Goal: Information Seeking & Learning: Learn about a topic

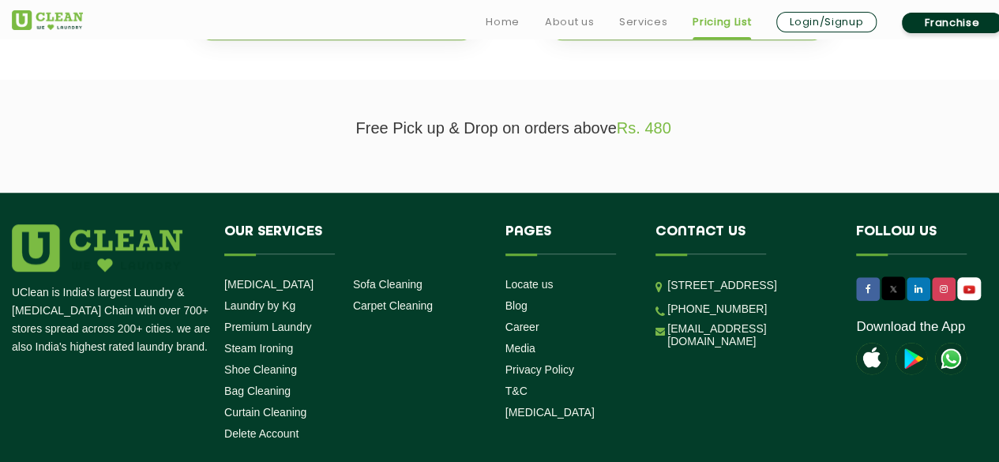
scroll to position [316, 0]
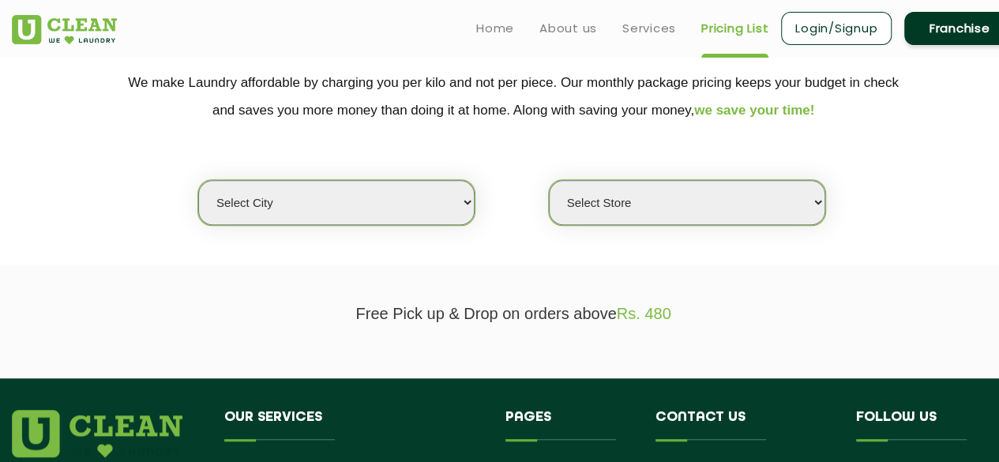
click at [377, 204] on select "Select city [GEOGRAPHIC_DATA] [GEOGRAPHIC_DATA] [GEOGRAPHIC_DATA] [GEOGRAPHIC_D…" at bounding box center [336, 202] width 276 height 45
select select "76"
click at [198, 180] on select "Select city [GEOGRAPHIC_DATA] [GEOGRAPHIC_DATA] [GEOGRAPHIC_DATA] [GEOGRAPHIC_D…" at bounding box center [336, 202] width 276 height 45
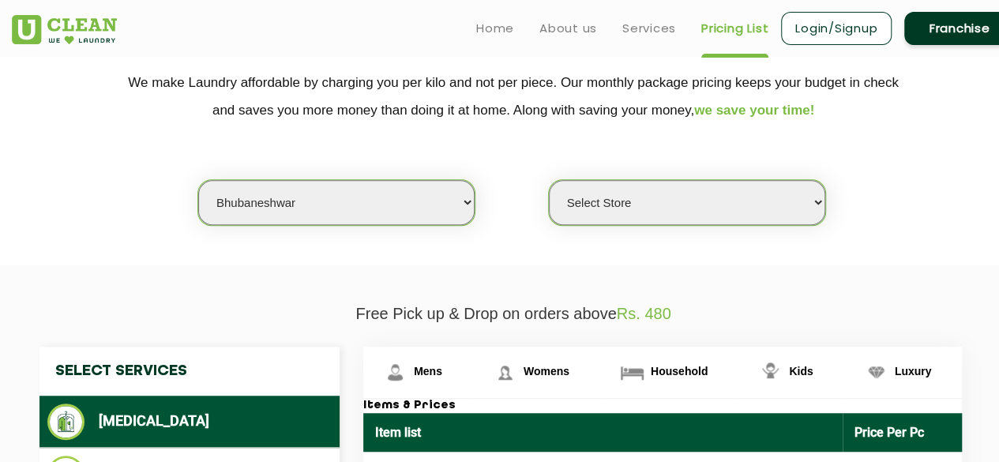
click at [579, 200] on select "Select Store UClean Patia [GEOGRAPHIC_DATA] UClean Z1 Apartment [GEOGRAPHIC_DAT…" at bounding box center [687, 202] width 276 height 45
select select "237"
click at [549, 180] on select "Select Store UClean Patia [GEOGRAPHIC_DATA] UClean Z1 Apartment [GEOGRAPHIC_DAT…" at bounding box center [687, 202] width 276 height 45
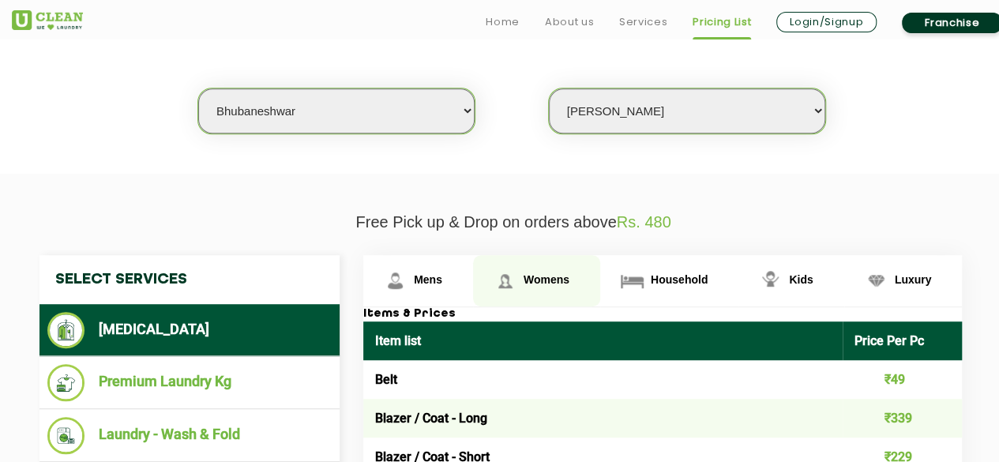
scroll to position [474, 0]
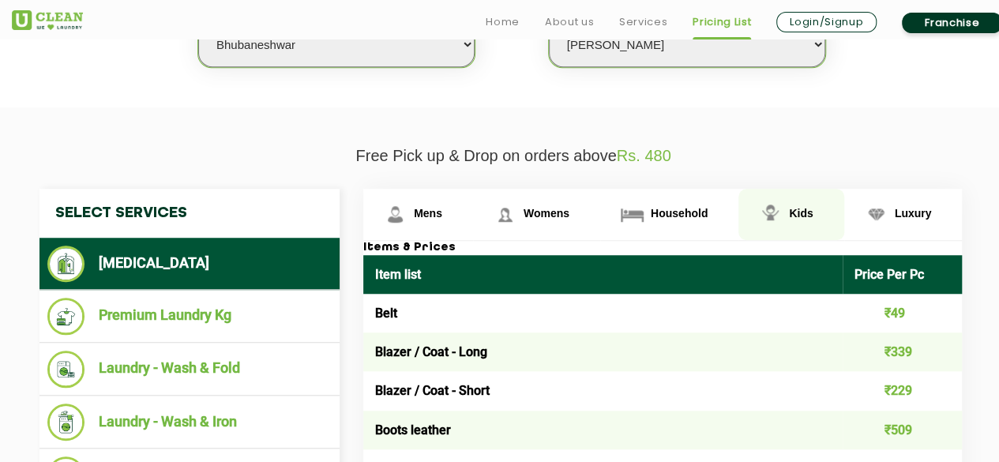
click at [442, 207] on span "Kids" at bounding box center [428, 213] width 28 height 13
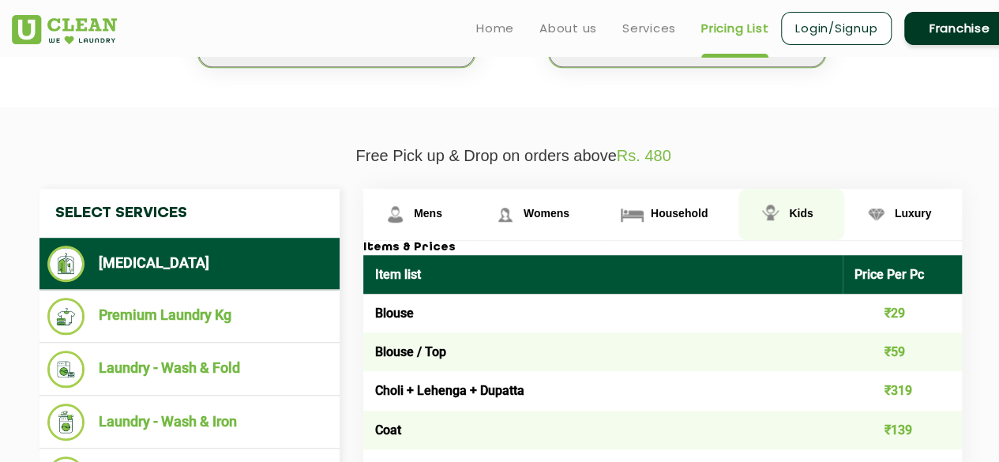
click at [795, 207] on span "Kids" at bounding box center [801, 213] width 24 height 13
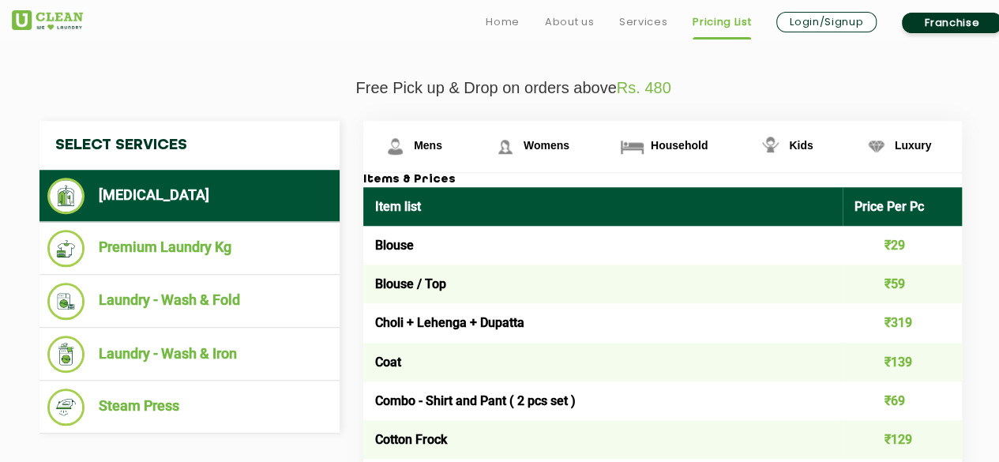
scroll to position [553, 0]
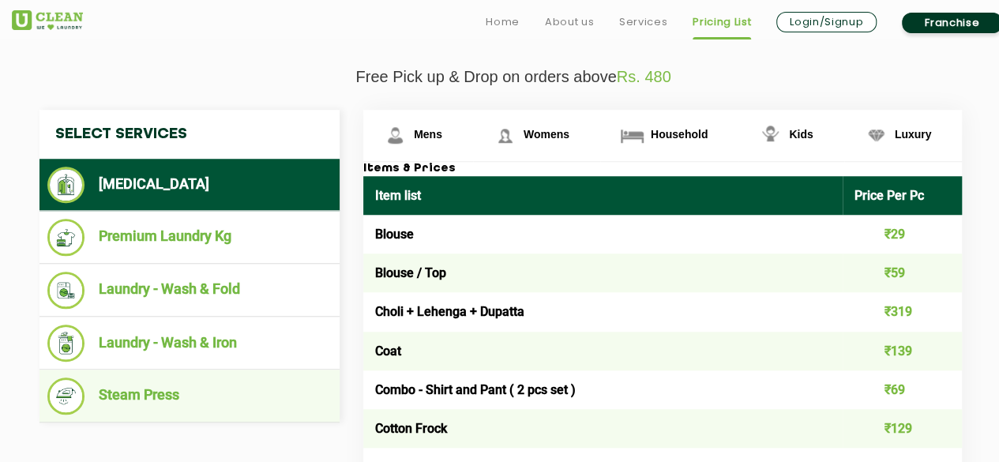
click at [120, 394] on li "Steam Press" at bounding box center [189, 395] width 284 height 37
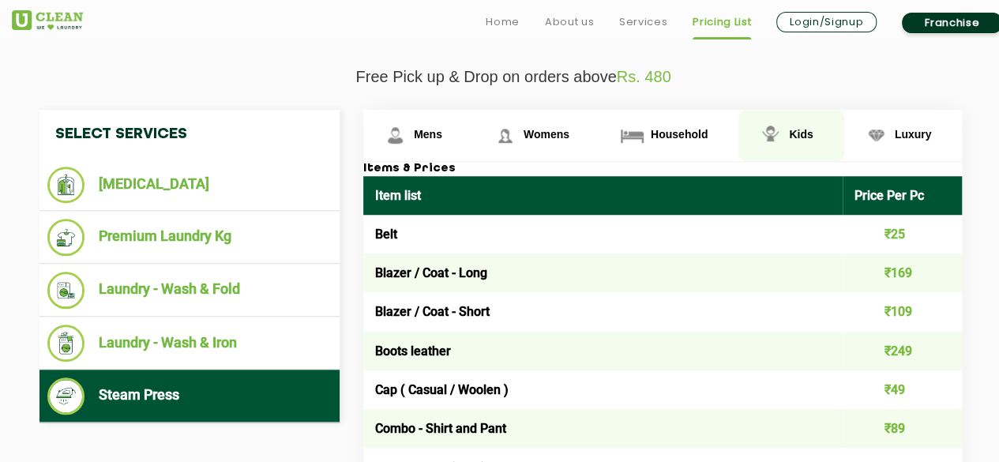
click at [442, 130] on span "Kids" at bounding box center [428, 134] width 28 height 13
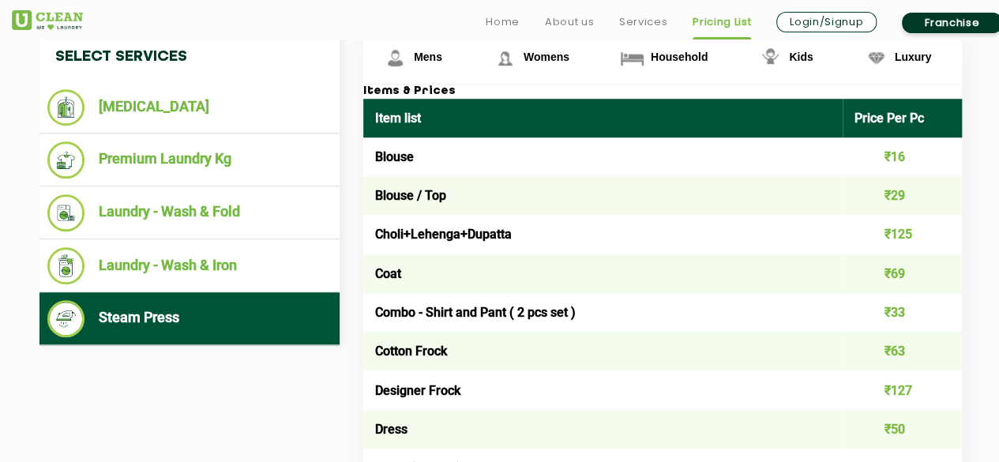
scroll to position [632, 0]
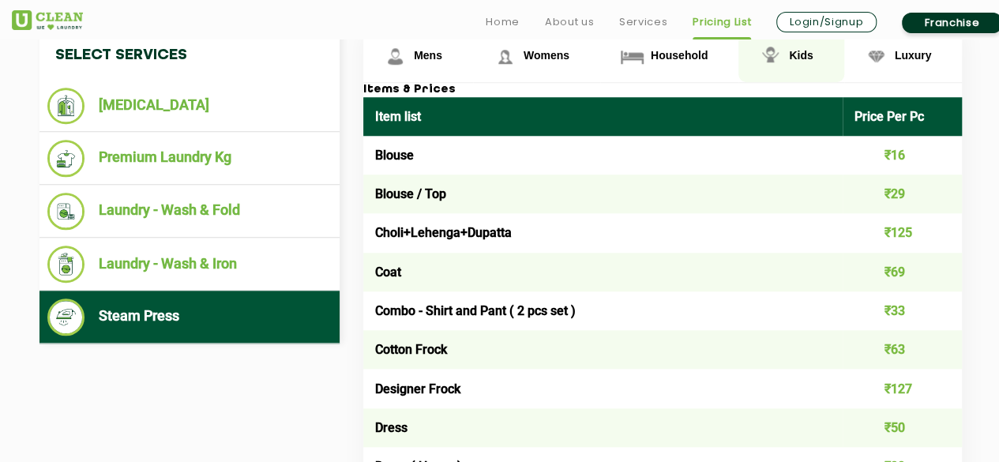
click at [797, 54] on span "Kids" at bounding box center [801, 55] width 24 height 13
click at [385, 272] on td "Coat" at bounding box center [602, 272] width 479 height 39
copy td "Coat"
click at [423, 297] on td "Combo - Shirt and Pant ( 2 pcs set )" at bounding box center [602, 310] width 479 height 39
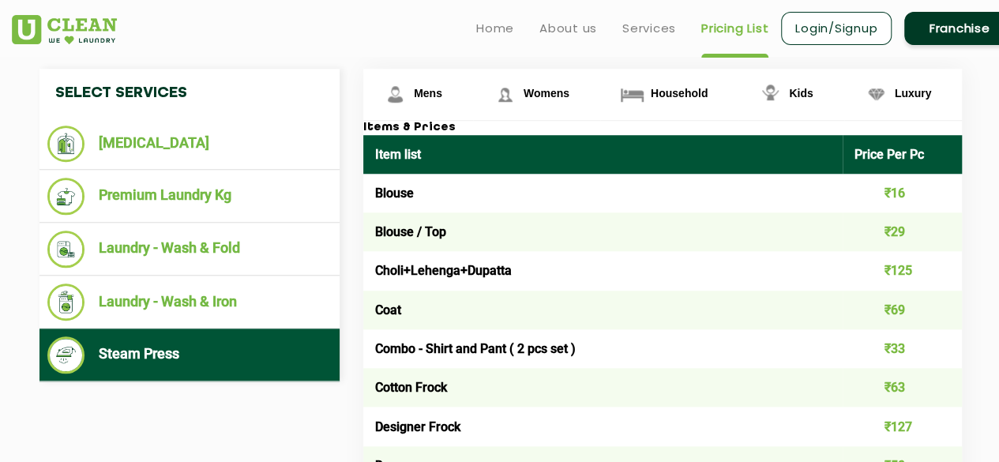
scroll to position [553, 0]
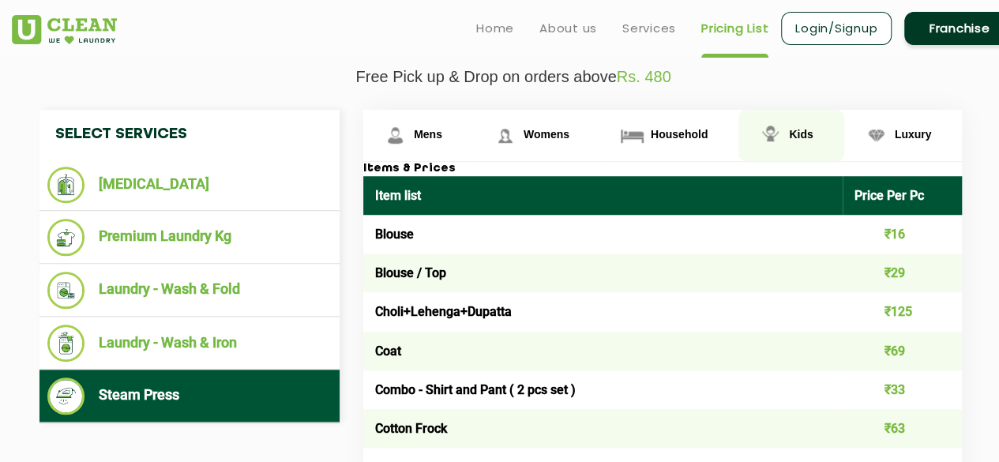
click at [787, 136] on link "Kids" at bounding box center [790, 135] width 105 height 51
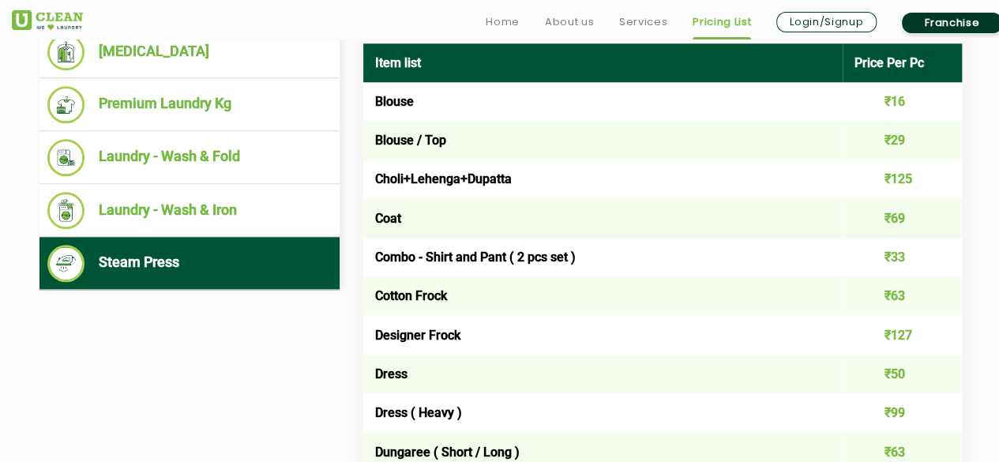
scroll to position [710, 0]
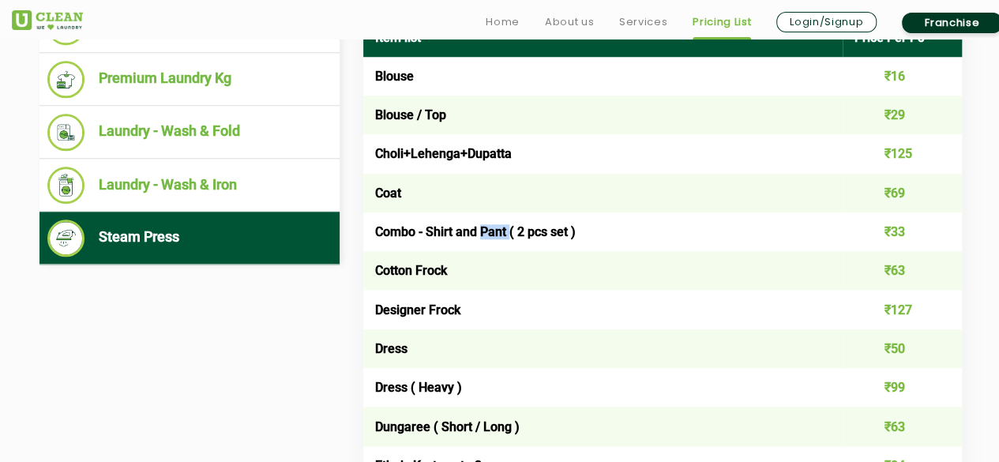
drag, startPoint x: 483, startPoint y: 233, endPoint x: 509, endPoint y: 233, distance: 26.0
click at [509, 233] on td "Combo - Shirt and Pant ( 2 pcs set )" at bounding box center [602, 231] width 479 height 39
copy td "Pant"
click at [546, 274] on td "Cotton Frock" at bounding box center [602, 270] width 479 height 39
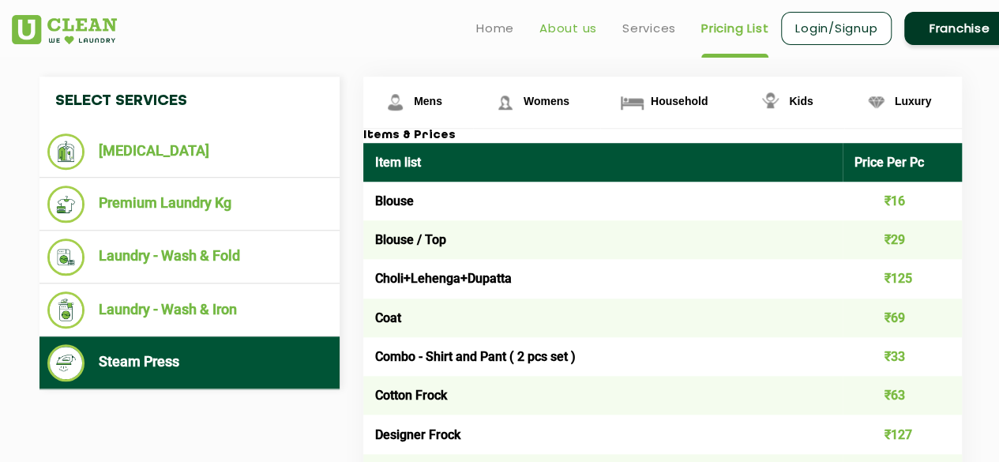
scroll to position [395, 0]
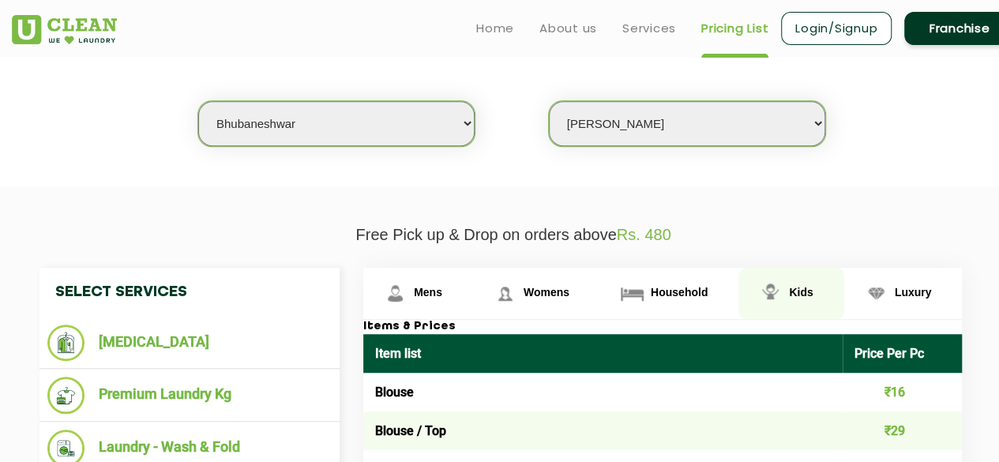
click at [793, 289] on span "Kids" at bounding box center [801, 292] width 24 height 13
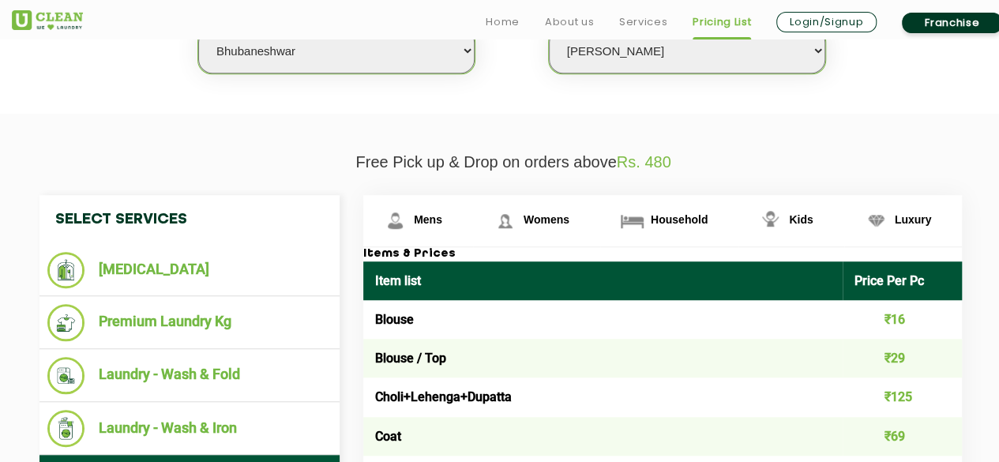
scroll to position [553, 0]
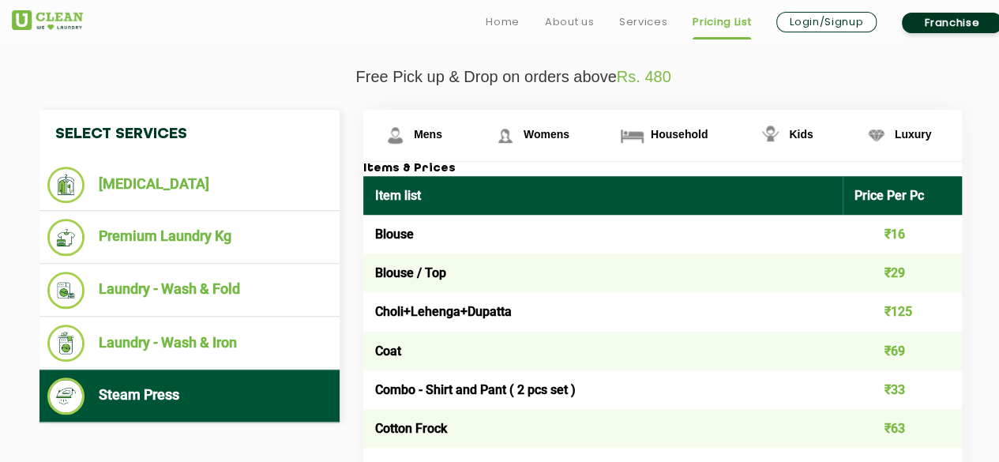
click at [383, 242] on td "Blouse" at bounding box center [602, 234] width 479 height 39
click at [377, 277] on td "Blouse / Top" at bounding box center [602, 272] width 479 height 39
copy td "Blouse / Top"
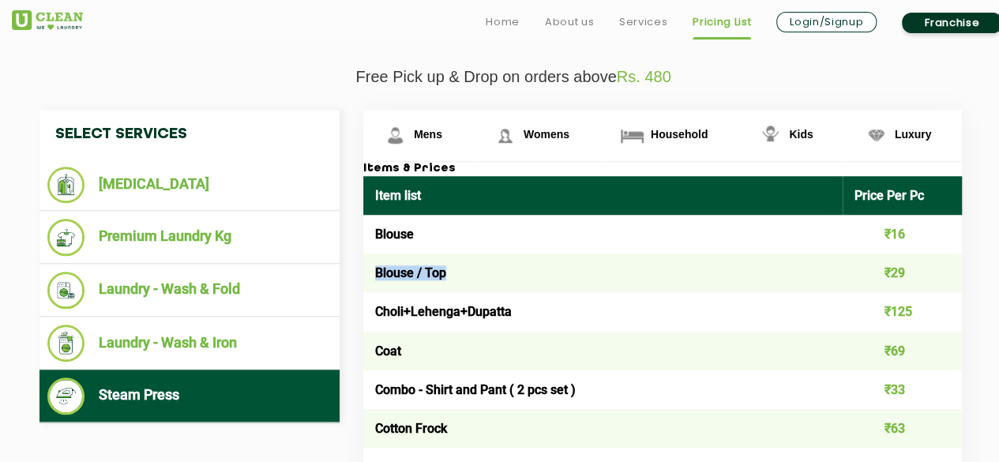
scroll to position [632, 0]
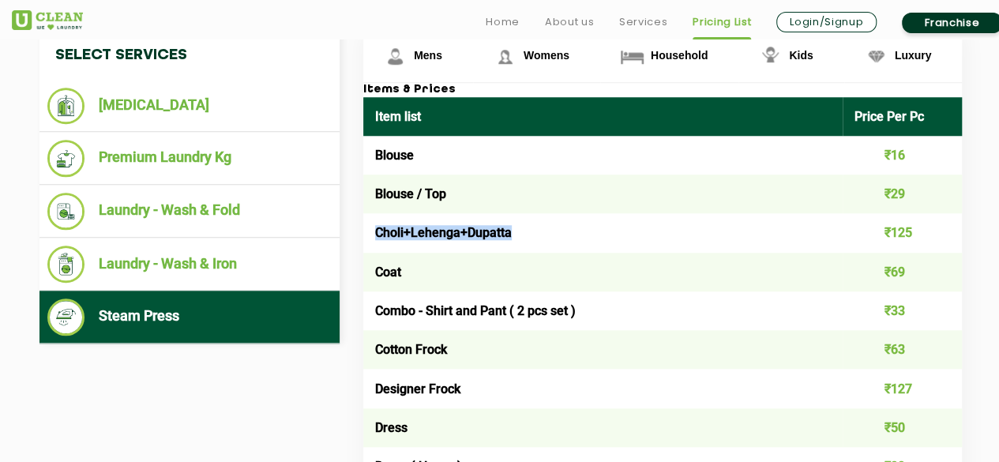
drag, startPoint x: 372, startPoint y: 230, endPoint x: 560, endPoint y: 220, distance: 188.9
click at [560, 220] on td "Choli+Lehenga+Dupatta" at bounding box center [602, 232] width 479 height 39
copy td "Choli+Lehenga+Dupatta"
click at [510, 245] on td "Choli+Lehenga+Dupatta" at bounding box center [602, 232] width 479 height 39
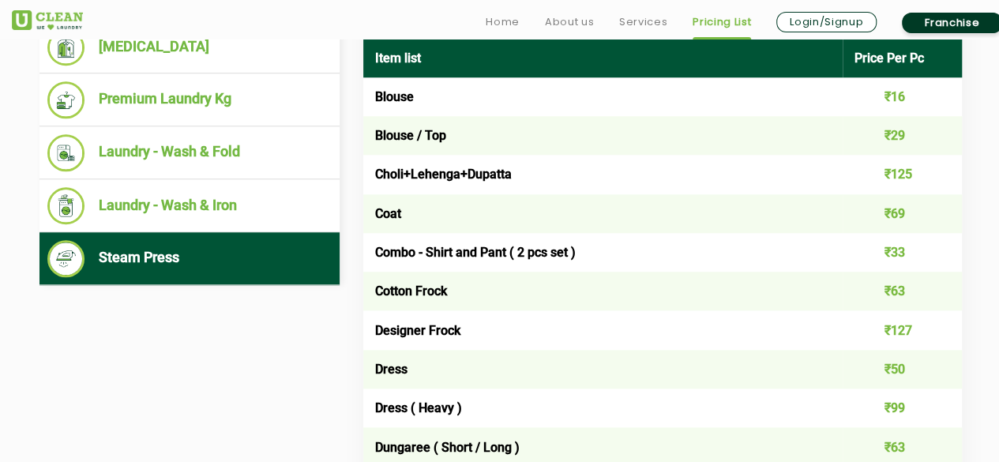
scroll to position [710, 0]
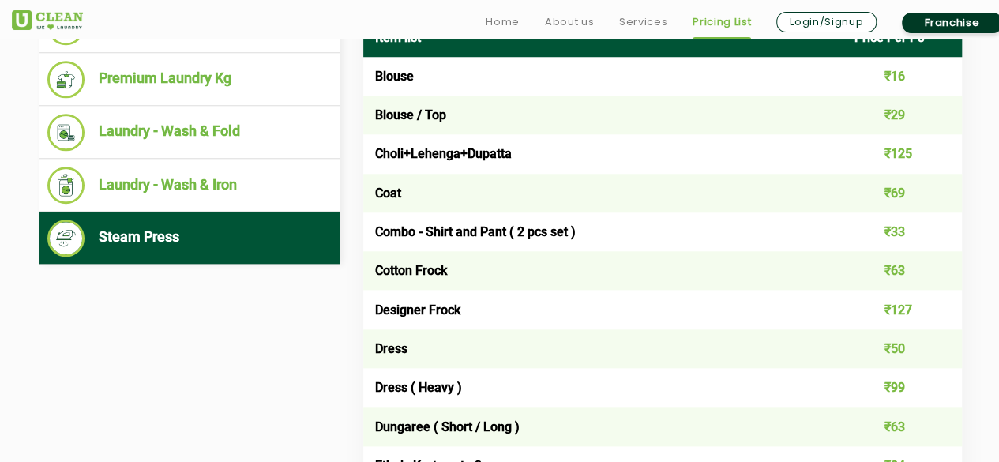
click at [418, 272] on td "Cotton Frock" at bounding box center [602, 270] width 479 height 39
copy td "Frock"
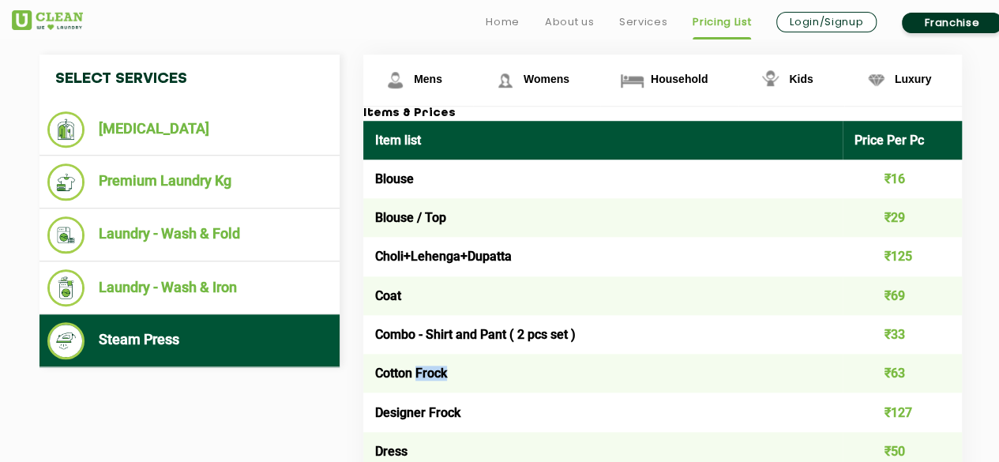
scroll to position [632, 0]
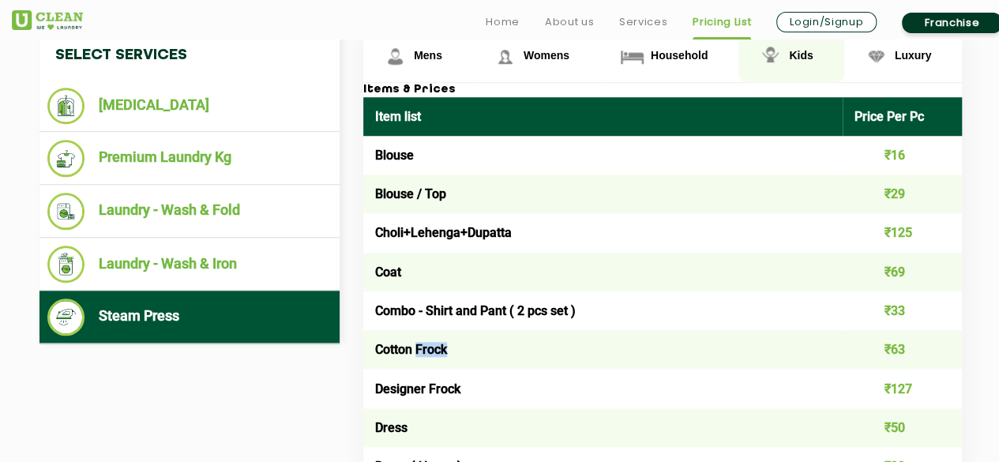
click at [789, 49] on span "Kids" at bounding box center [801, 55] width 24 height 13
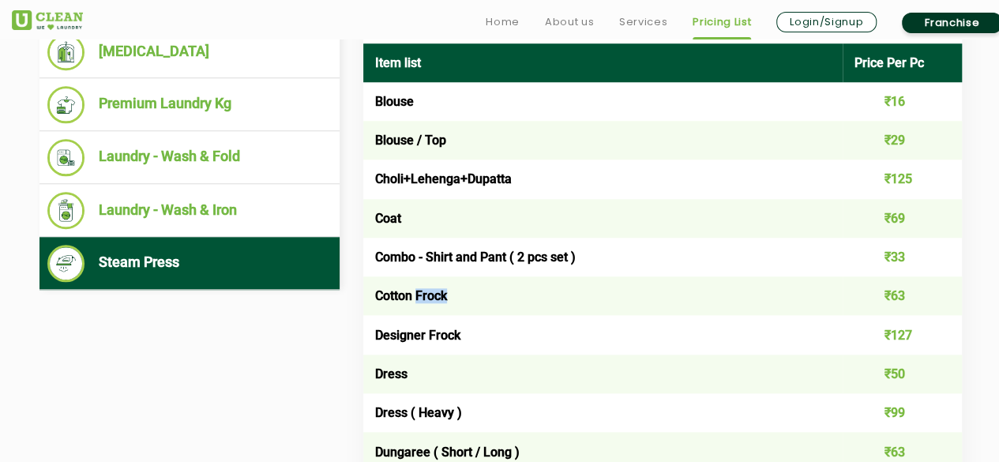
scroll to position [710, 0]
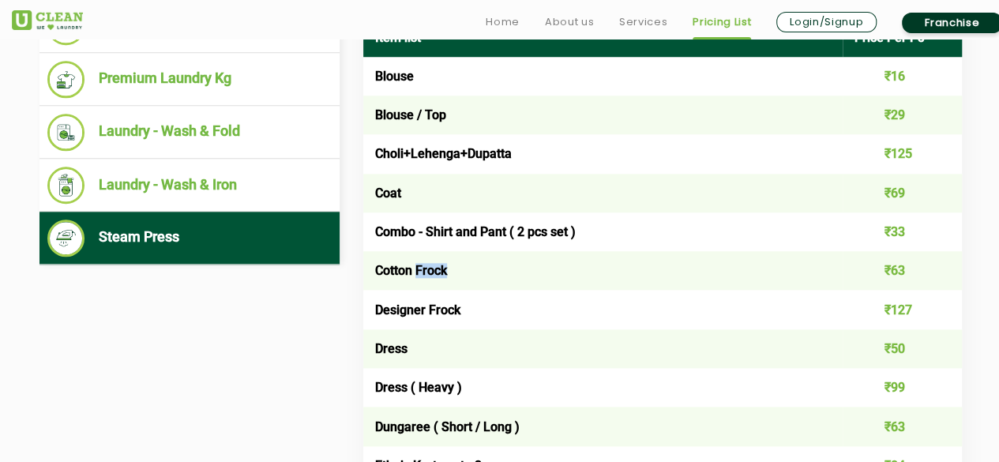
click at [437, 268] on td "Cotton Frock" at bounding box center [602, 270] width 479 height 39
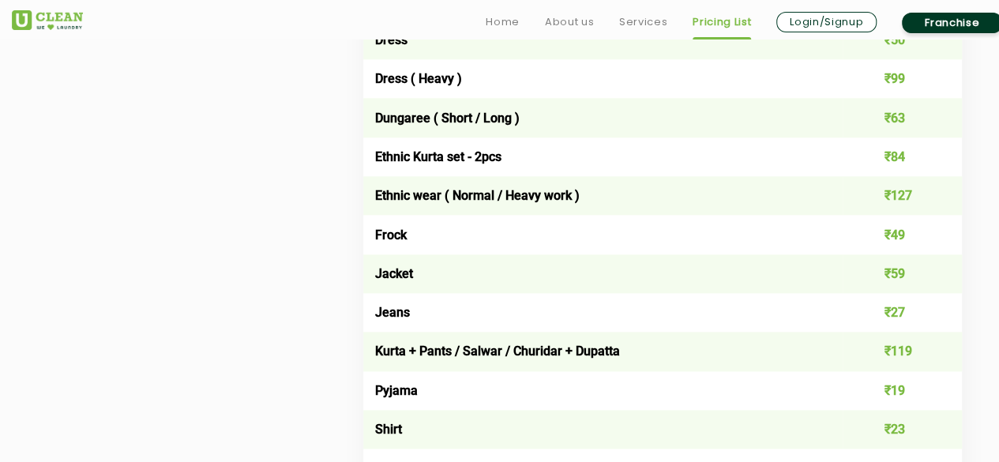
scroll to position [1026, 0]
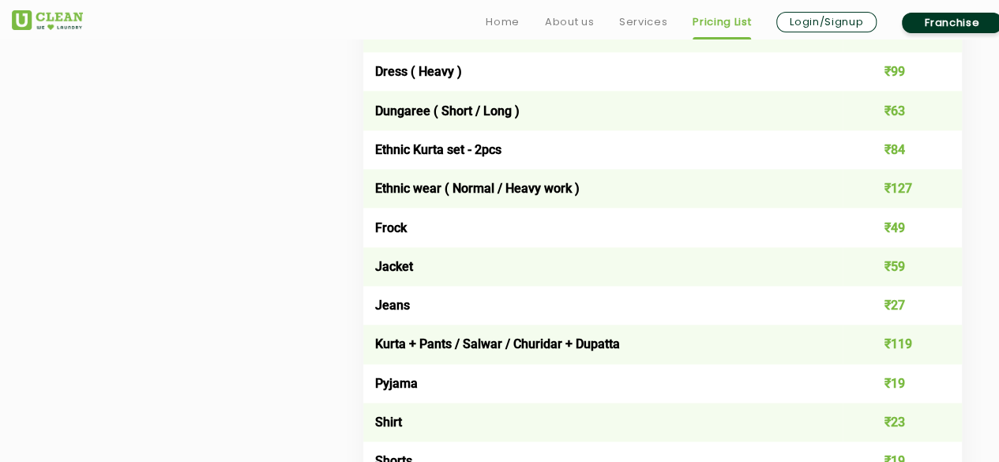
click at [385, 349] on td "Kurta + Pants / Salwar / Churidar + Dupatta" at bounding box center [602, 343] width 479 height 39
copy td "Kurta"
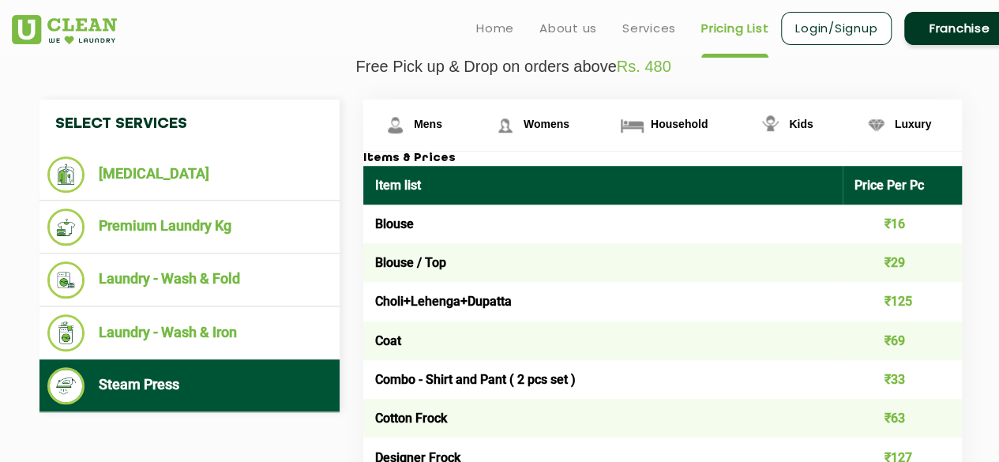
scroll to position [553, 0]
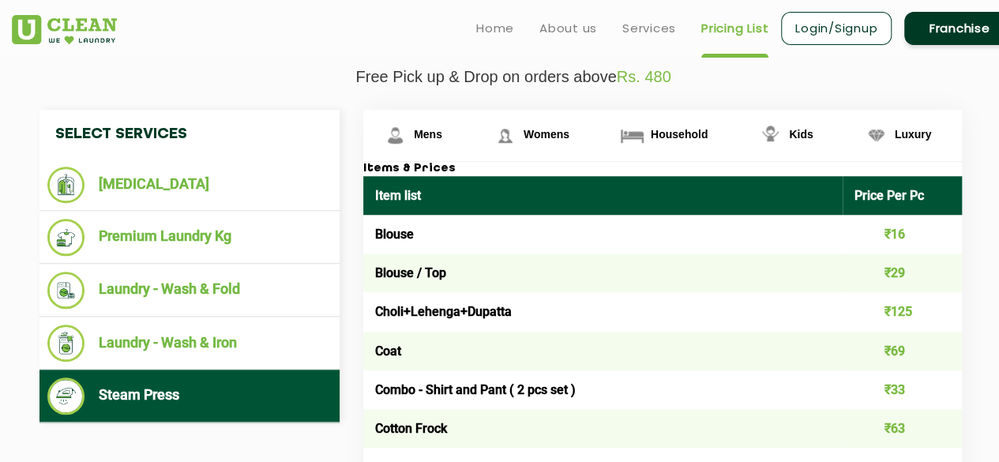
click at [390, 227] on td "Blouse" at bounding box center [602, 234] width 479 height 39
click at [392, 227] on td "Blouse" at bounding box center [602, 234] width 479 height 39
copy td "Blouse"
drag, startPoint x: 377, startPoint y: 274, endPoint x: 491, endPoint y: 261, distance: 115.2
click at [491, 261] on td "Blouse / Top" at bounding box center [602, 272] width 479 height 39
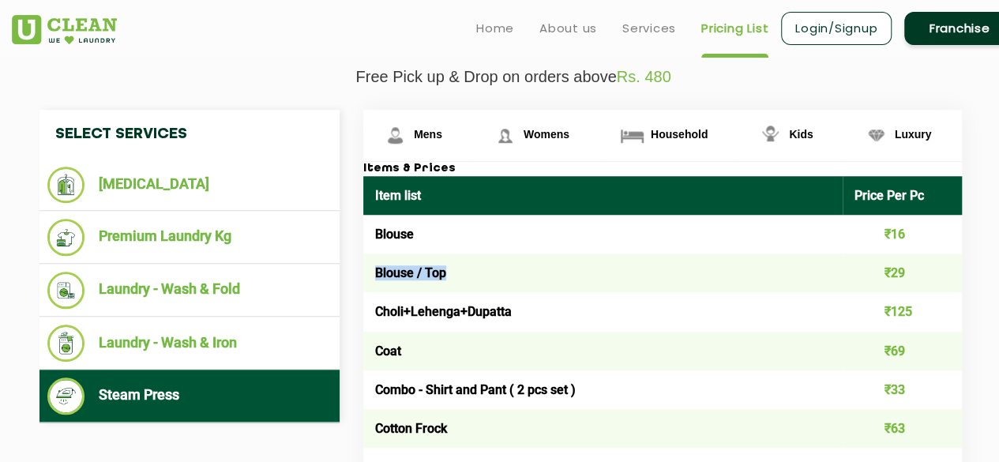
copy td "Blouse / Top"
click at [471, 285] on td "Blouse / Top" at bounding box center [602, 272] width 479 height 39
click at [388, 317] on td "Choli+Lehenga+Dupatta" at bounding box center [602, 311] width 479 height 39
click at [388, 315] on td "Choli+Lehenga+Dupatta" at bounding box center [602, 311] width 479 height 39
copy td "Choli"
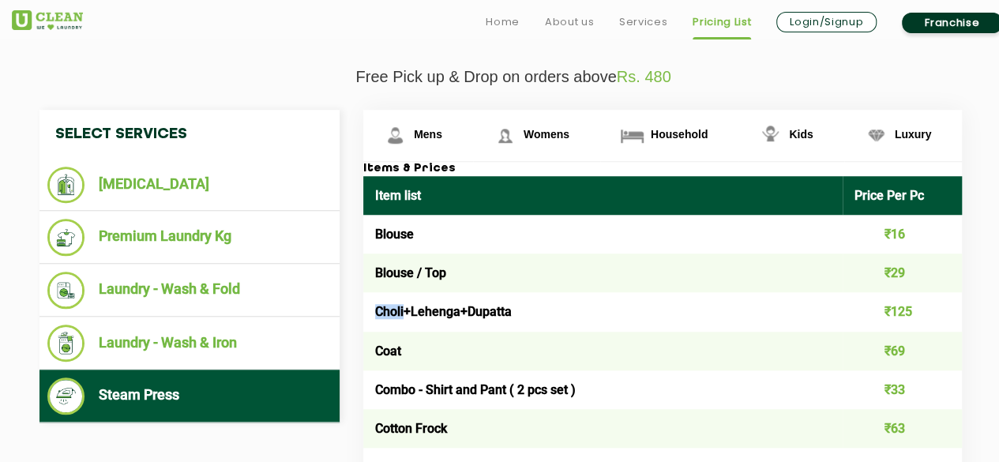
scroll to position [632, 0]
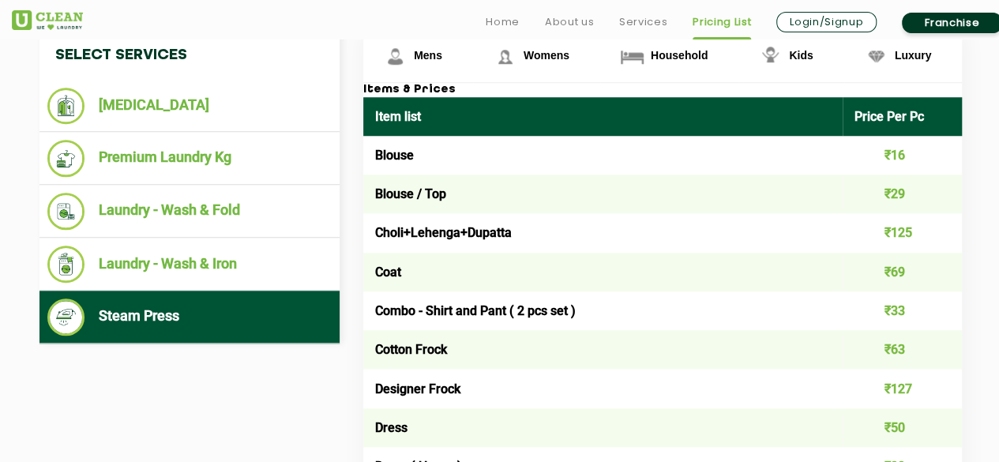
click at [436, 275] on td "Coat" at bounding box center [602, 272] width 479 height 39
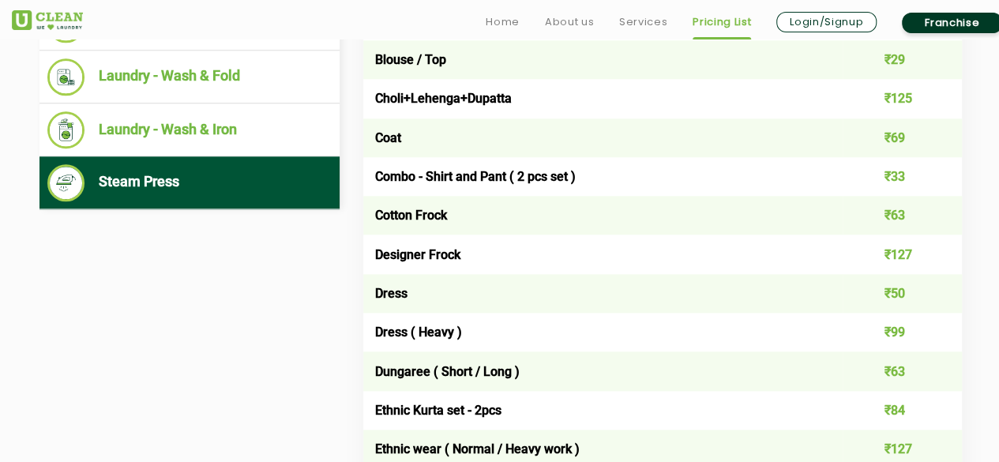
scroll to position [789, 0]
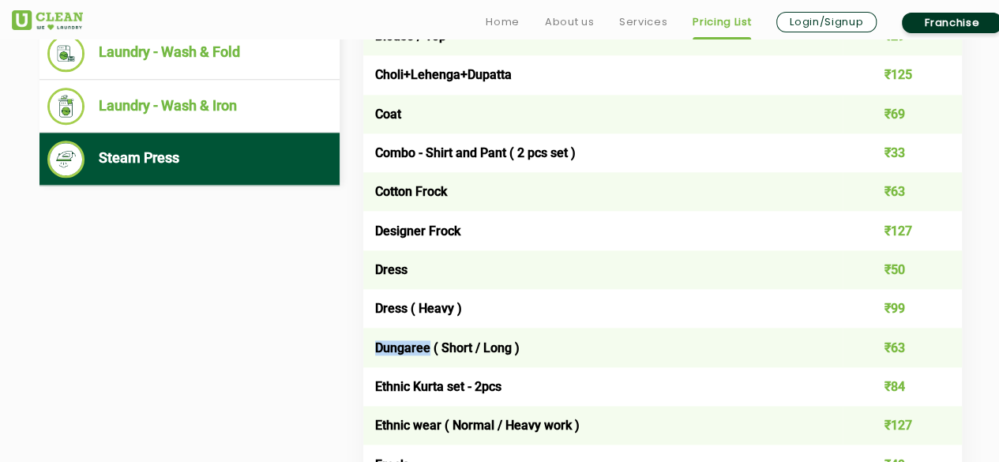
drag, startPoint x: 377, startPoint y: 350, endPoint x: 429, endPoint y: 353, distance: 52.2
click at [429, 353] on td "Dungaree ( Short / Long )" at bounding box center [602, 347] width 479 height 39
copy td "Dungaree"
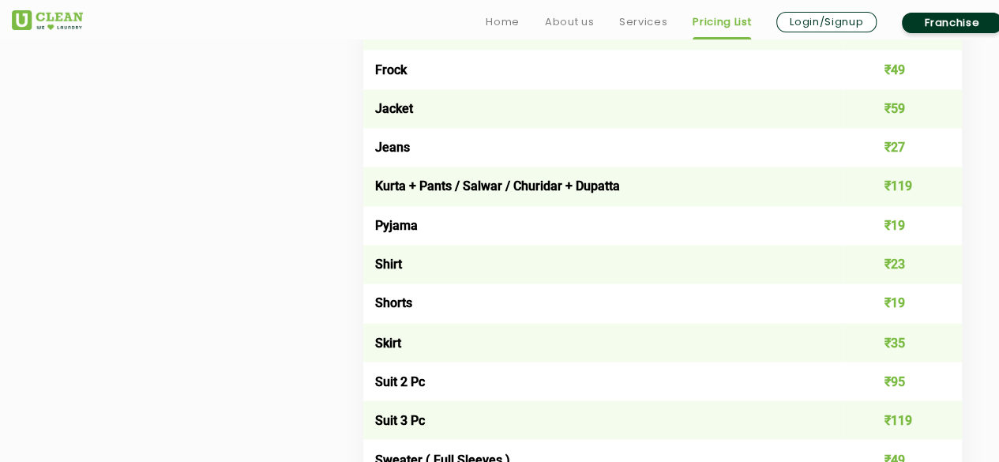
scroll to position [1263, 0]
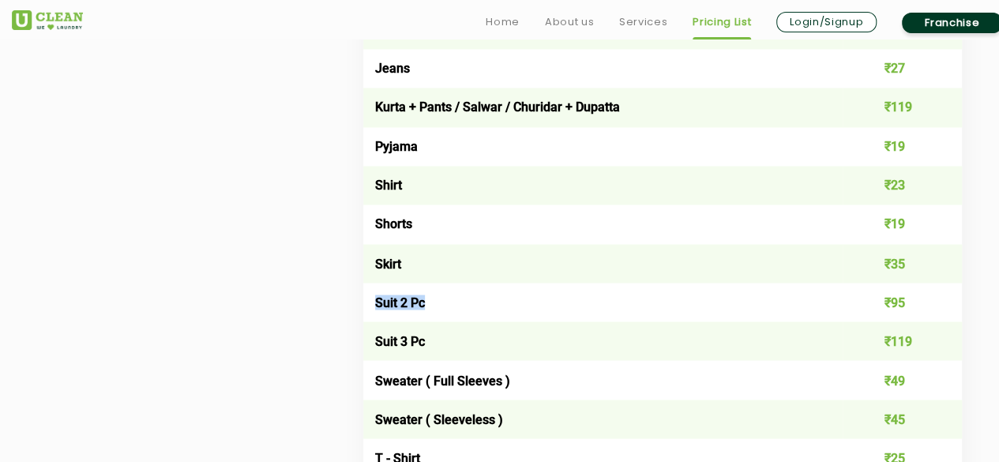
drag, startPoint x: 373, startPoint y: 305, endPoint x: 429, endPoint y: 305, distance: 56.1
click at [429, 305] on td "Suit 2 Pc" at bounding box center [602, 302] width 479 height 39
drag, startPoint x: 373, startPoint y: 343, endPoint x: 550, endPoint y: 343, distance: 177.6
click at [550, 343] on td "Suit 3 Pc" at bounding box center [602, 340] width 479 height 39
click at [541, 333] on td "Suit 3 Pc" at bounding box center [602, 340] width 479 height 39
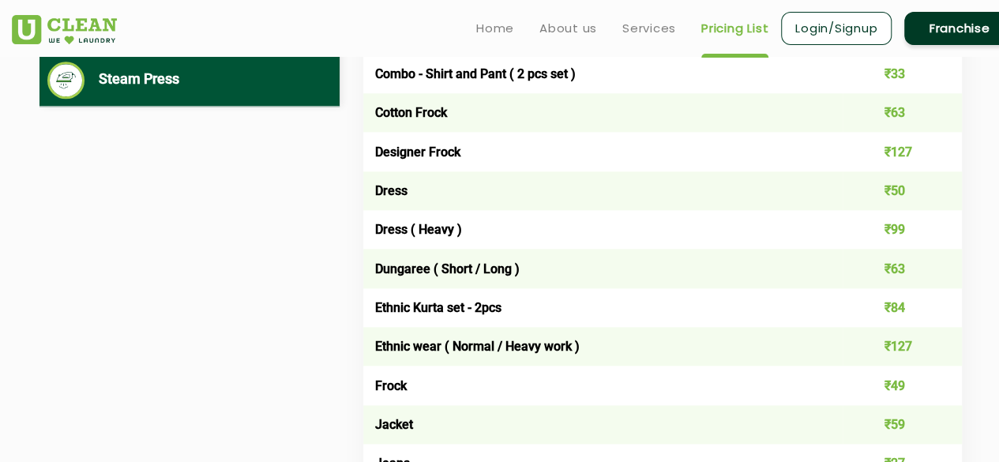
scroll to position [395, 0]
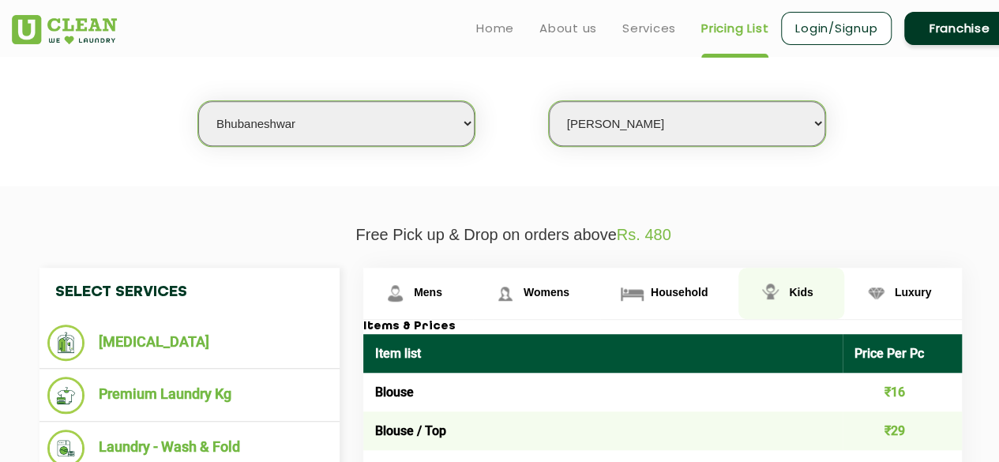
click at [785, 294] on link "Kids" at bounding box center [790, 293] width 105 height 51
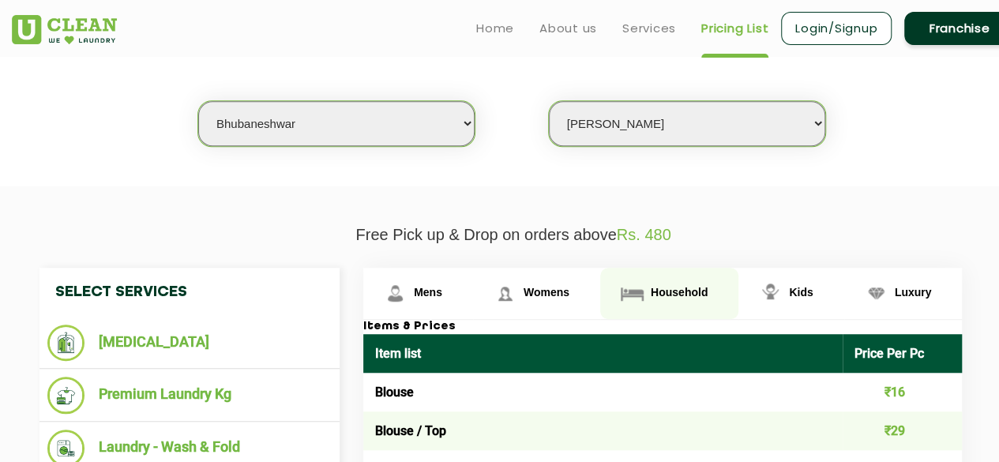
click at [442, 293] on span "Household" at bounding box center [428, 292] width 28 height 13
click at [665, 296] on link "Household" at bounding box center [669, 293] width 138 height 51
click at [679, 290] on span "Household" at bounding box center [678, 292] width 57 height 13
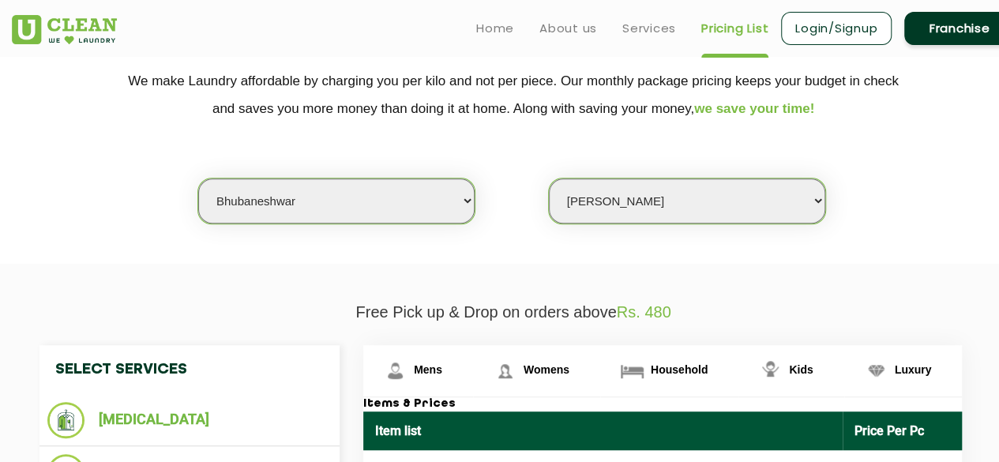
scroll to position [316, 0]
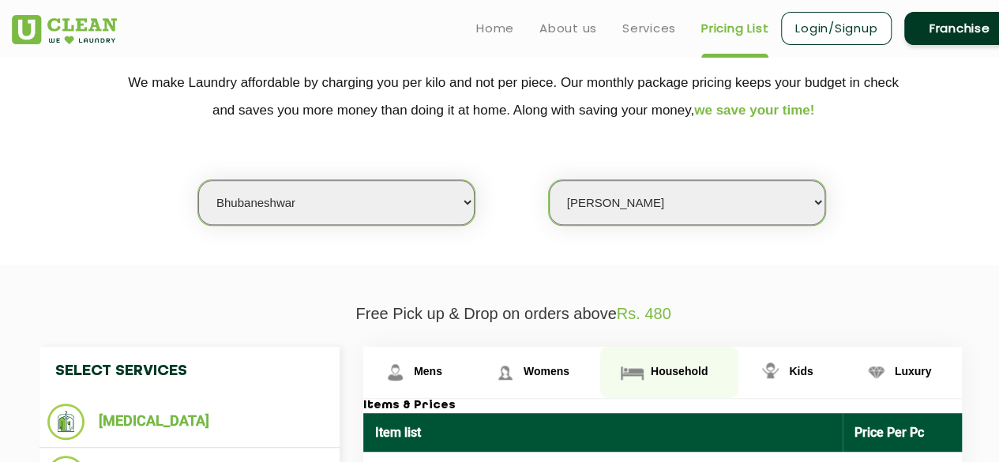
click at [685, 369] on span "Household" at bounding box center [678, 371] width 57 height 13
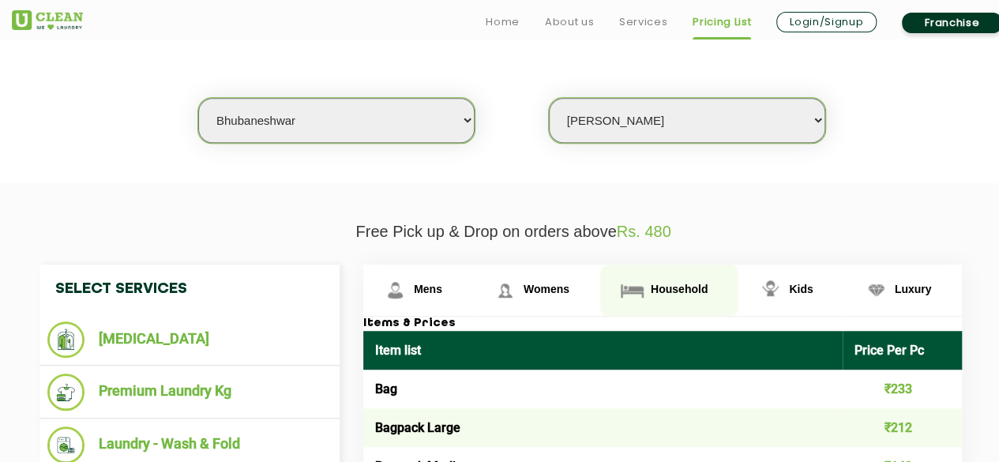
scroll to position [553, 0]
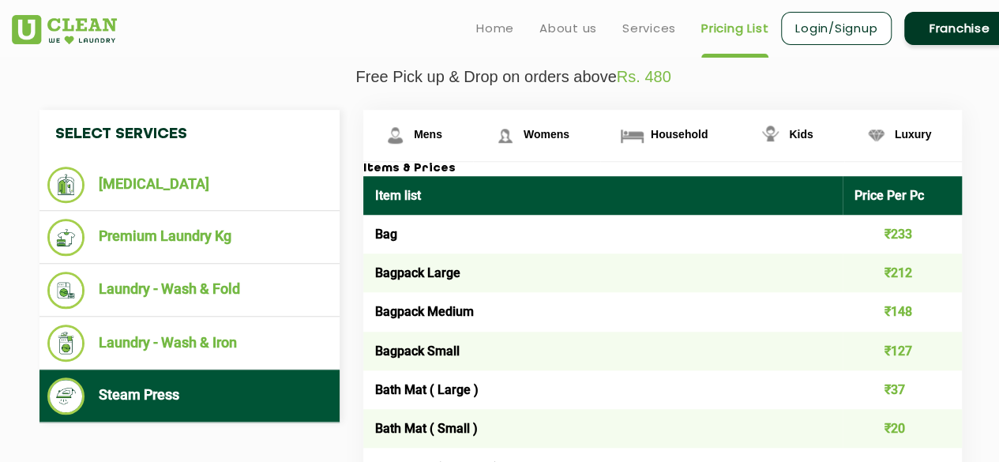
click at [395, 248] on td "Bag" at bounding box center [602, 234] width 479 height 39
click at [404, 274] on td "Bagpack Large" at bounding box center [602, 272] width 479 height 39
click at [421, 305] on td "Bagpack Medium" at bounding box center [602, 311] width 479 height 39
click at [422, 347] on td "Bagpack Small" at bounding box center [602, 351] width 479 height 39
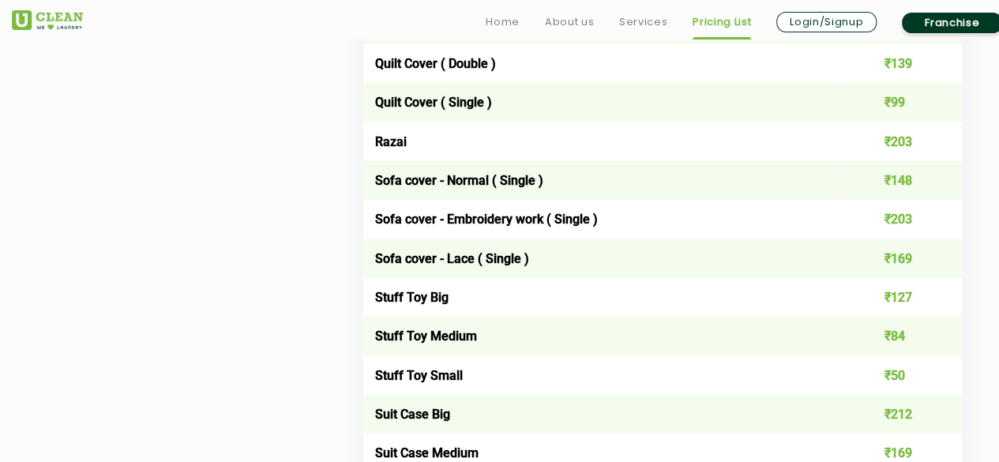
scroll to position [2605, 0]
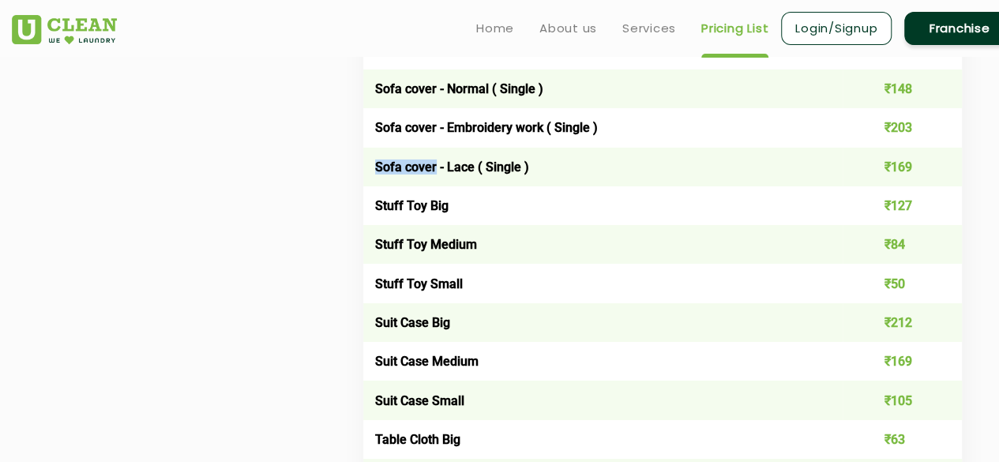
drag, startPoint x: 376, startPoint y: 176, endPoint x: 437, endPoint y: 177, distance: 60.8
click at [437, 177] on td "Sofa cover - Lace ( Single )" at bounding box center [602, 167] width 479 height 39
click at [419, 215] on td "Stuff Toy Big" at bounding box center [602, 205] width 479 height 39
drag, startPoint x: 374, startPoint y: 137, endPoint x: 435, endPoint y: 141, distance: 60.9
click at [435, 141] on td "Sofa cover - Embroidery work ( Single )" at bounding box center [602, 127] width 479 height 39
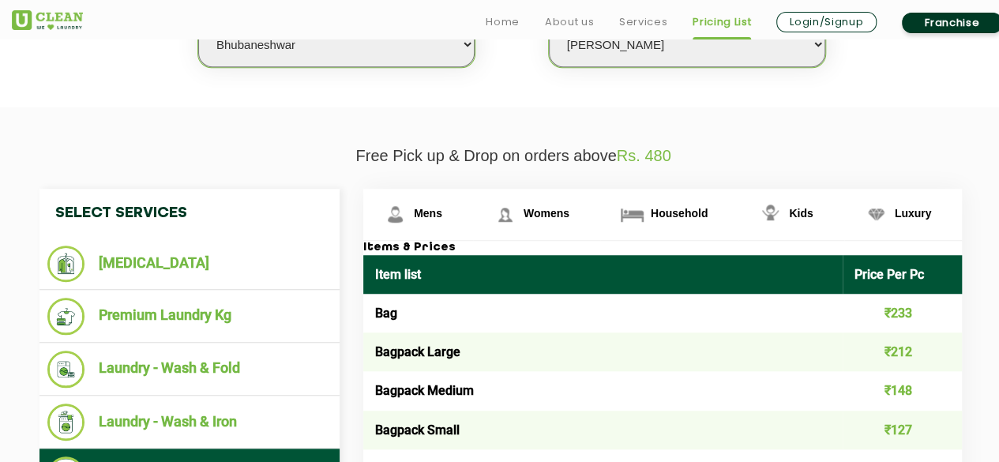
scroll to position [553, 0]
